Goal: Task Accomplishment & Management: Manage account settings

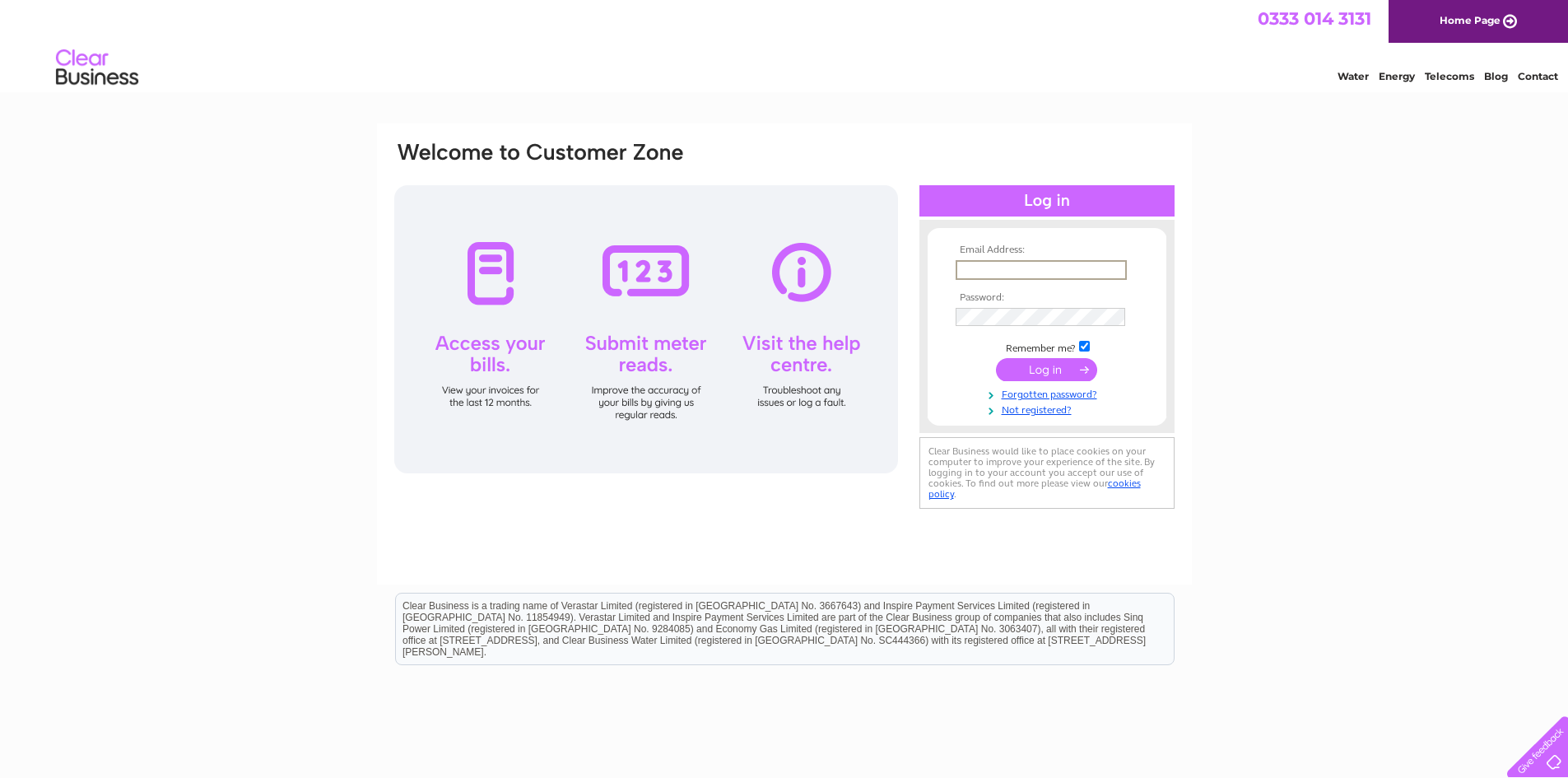
click at [1013, 263] on input "text" at bounding box center [1041, 270] width 171 height 20
type input "[EMAIL_ADDRESS][DOMAIN_NAME]"
click at [996, 358] on input "submit" at bounding box center [1046, 369] width 101 height 23
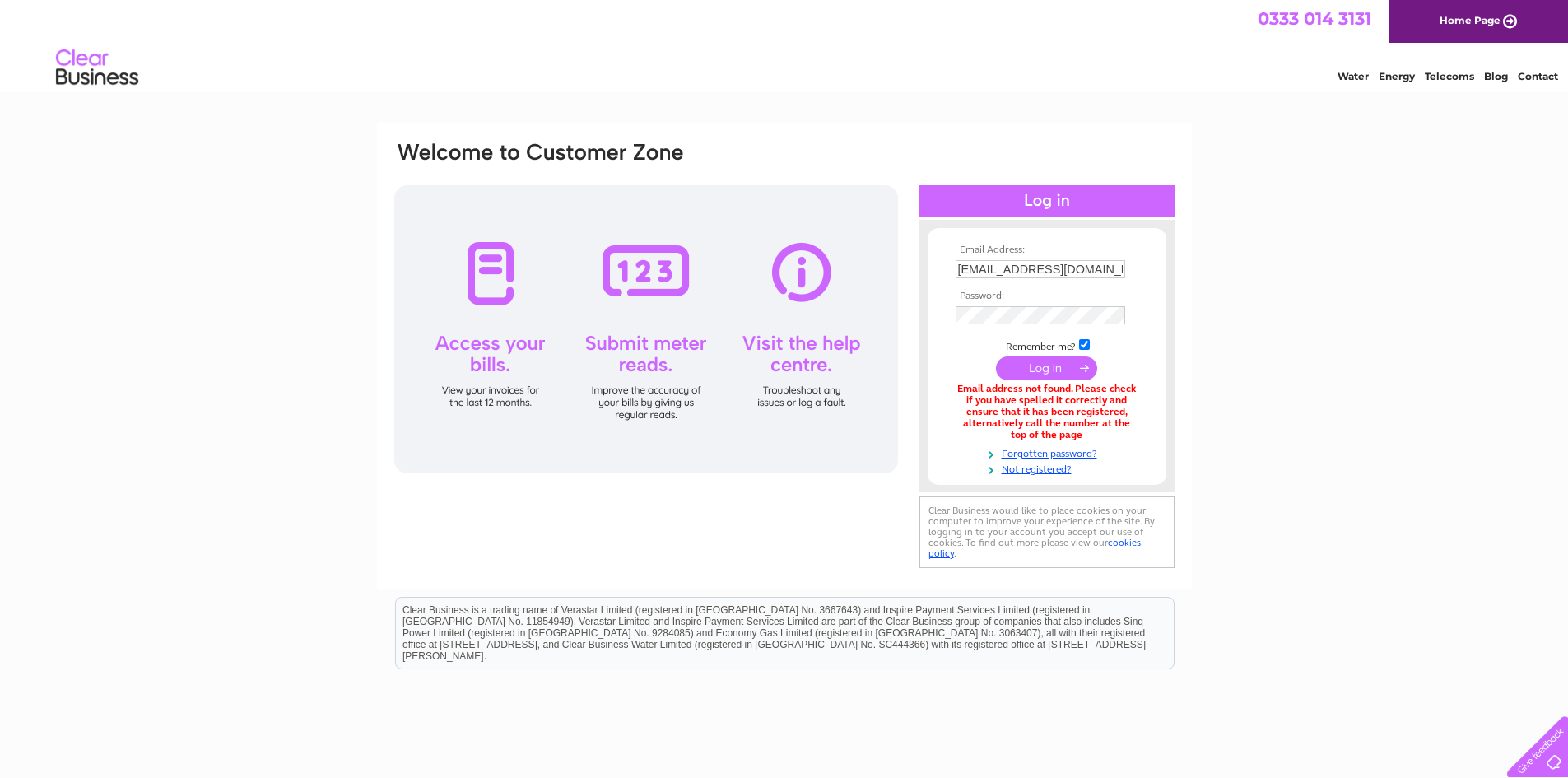
click at [1027, 363] on input "submit" at bounding box center [1046, 367] width 101 height 23
click at [1022, 366] on input "submit" at bounding box center [1046, 367] width 101 height 23
click at [1023, 363] on input "submit" at bounding box center [1046, 367] width 101 height 23
